Goal: Task Accomplishment & Management: Manage account settings

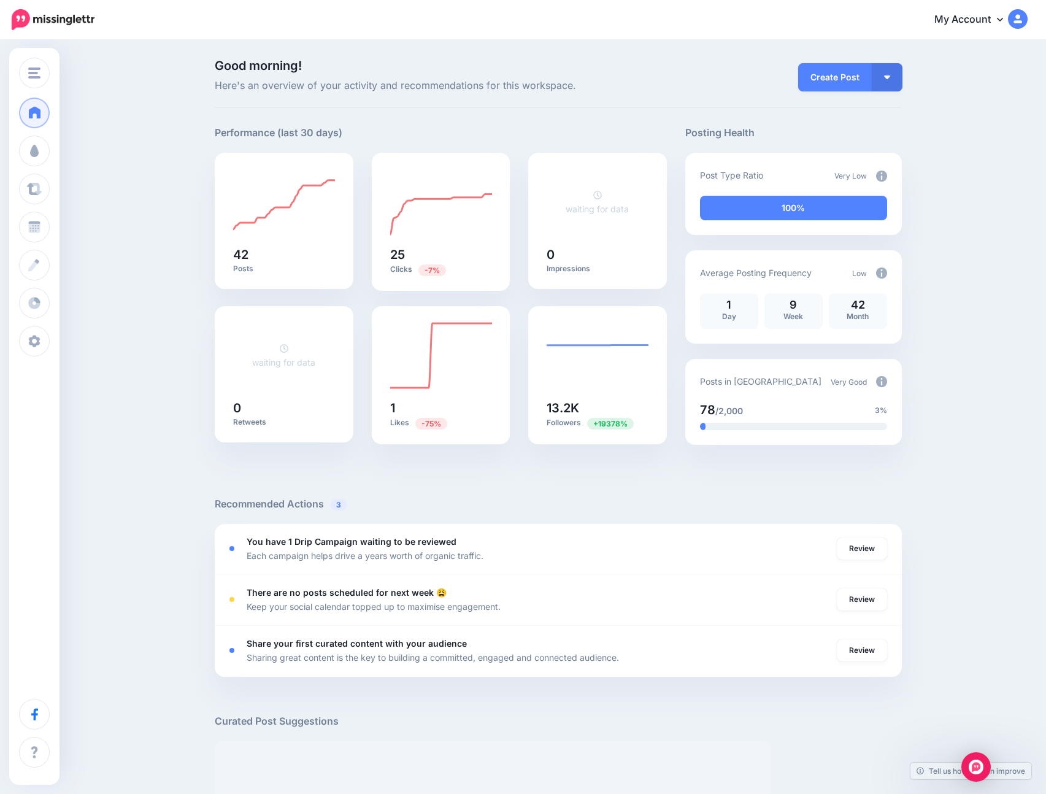
click at [174, 320] on div "Good morning! Here's an overview of your activity and recommendations for this …" at bounding box center [523, 541] width 1046 height 1001
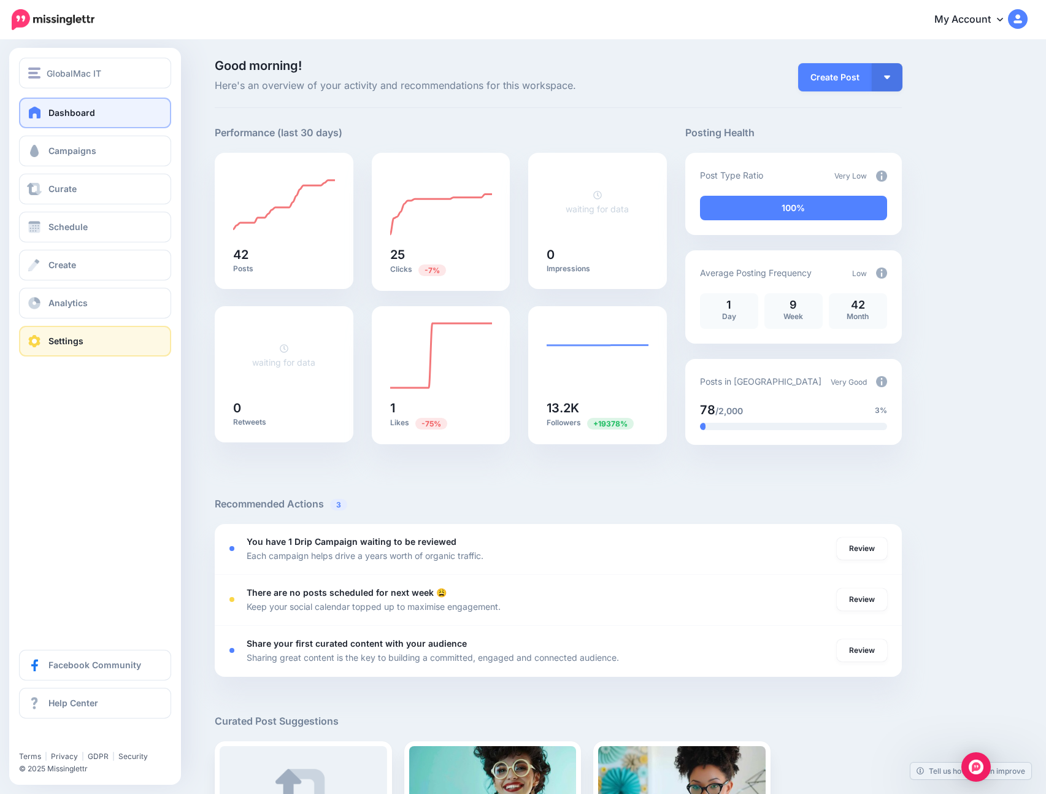
click at [89, 341] on link "Settings" at bounding box center [95, 341] width 152 height 31
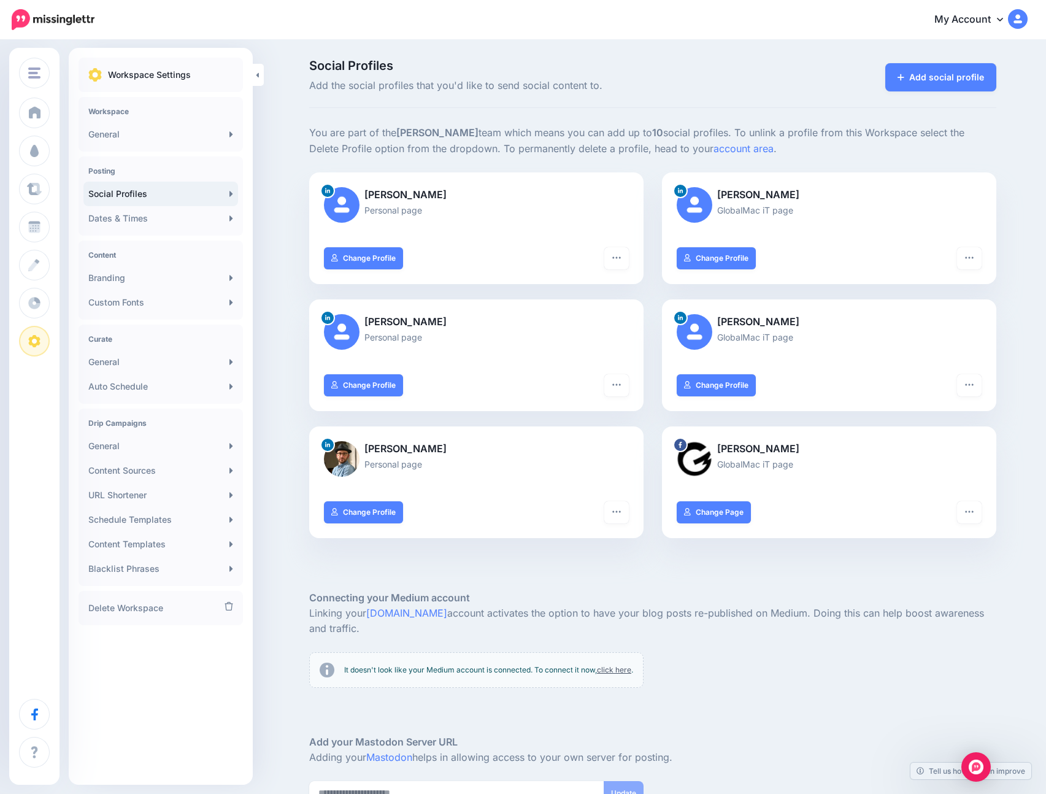
click at [268, 381] on div "Social Profiles Add the social profiles that you'd like to send social content …" at bounding box center [523, 478] width 1046 height 874
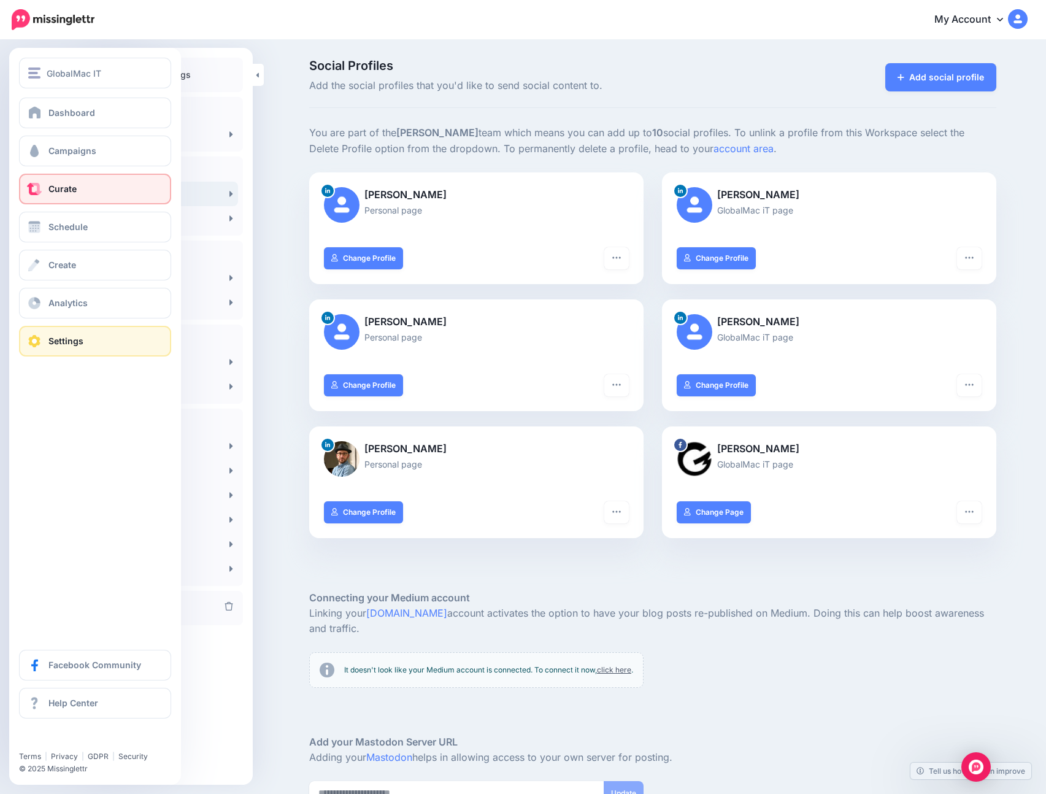
click at [74, 190] on span "Curate" at bounding box center [62, 188] width 28 height 10
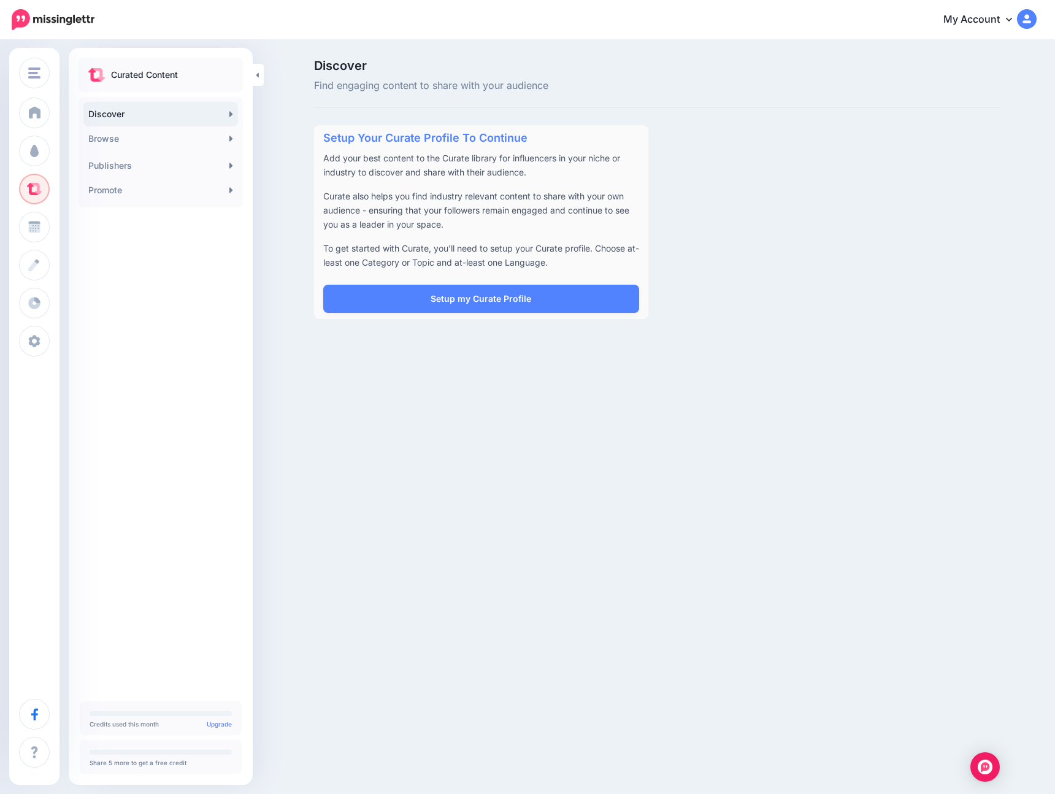
click at [306, 363] on div "GlobalMac IT GlobalMac IT Add Workspace Dashboard Campaigns Curate Schedule Cre…" at bounding box center [527, 397] width 1055 height 794
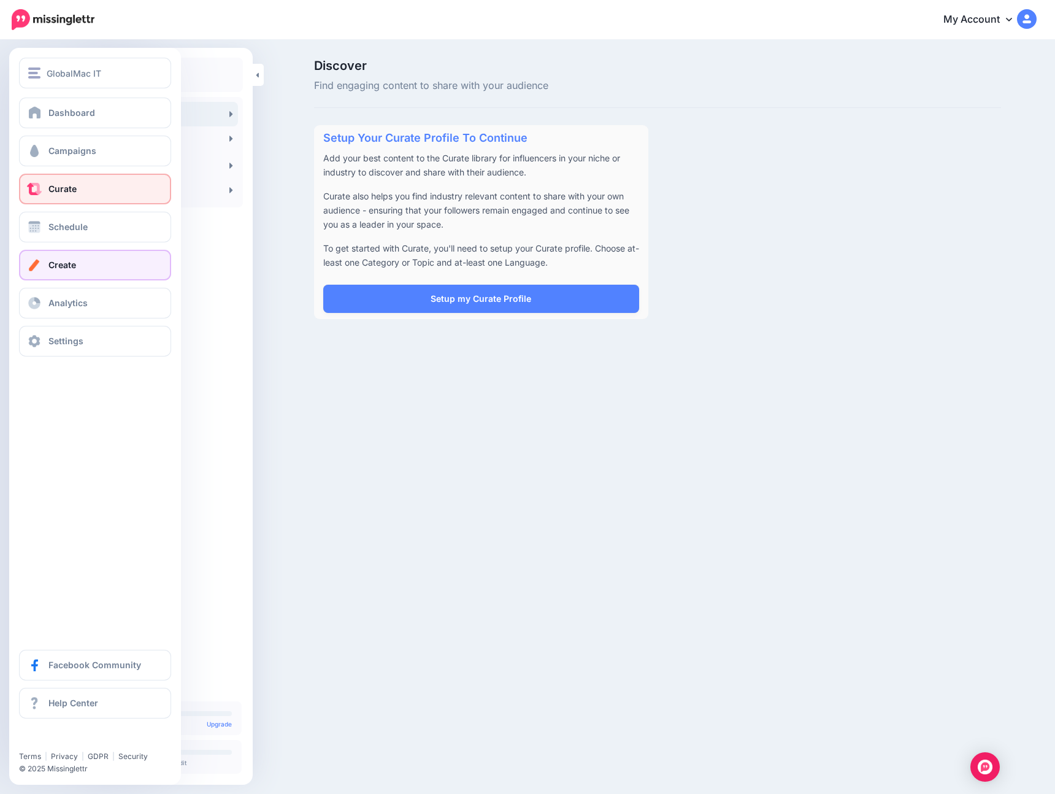
click at [84, 268] on link "Create" at bounding box center [95, 265] width 152 height 31
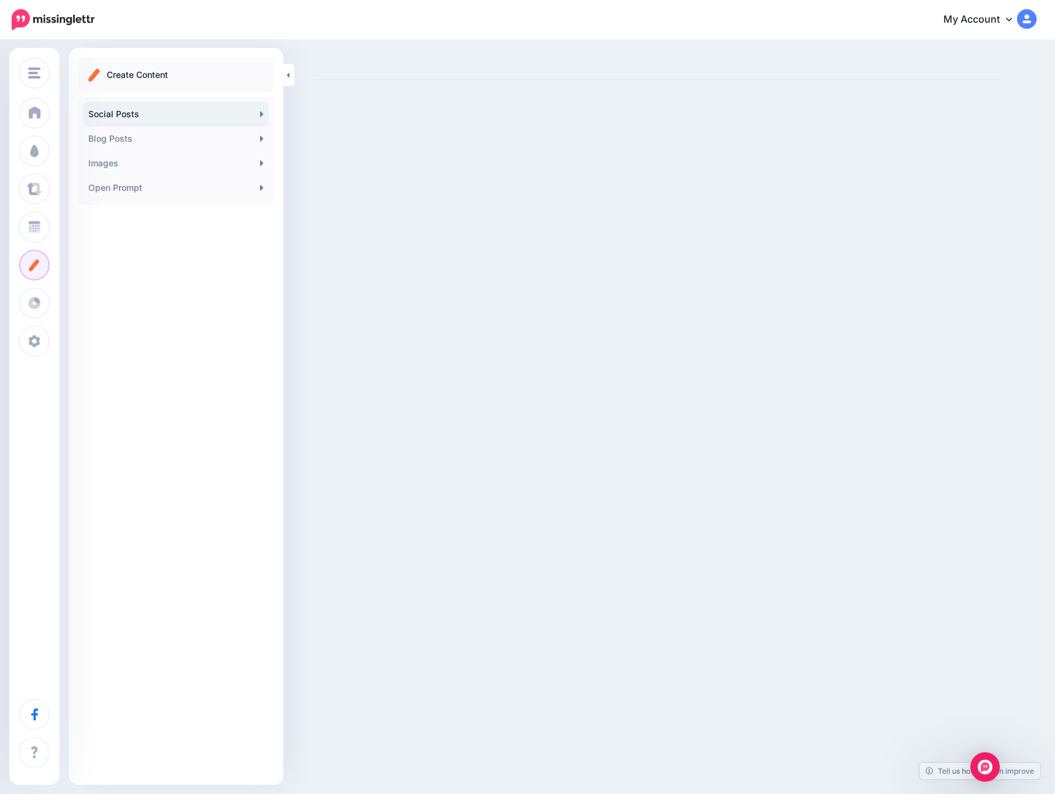
click at [167, 106] on link "Social Posts" at bounding box center [175, 114] width 185 height 25
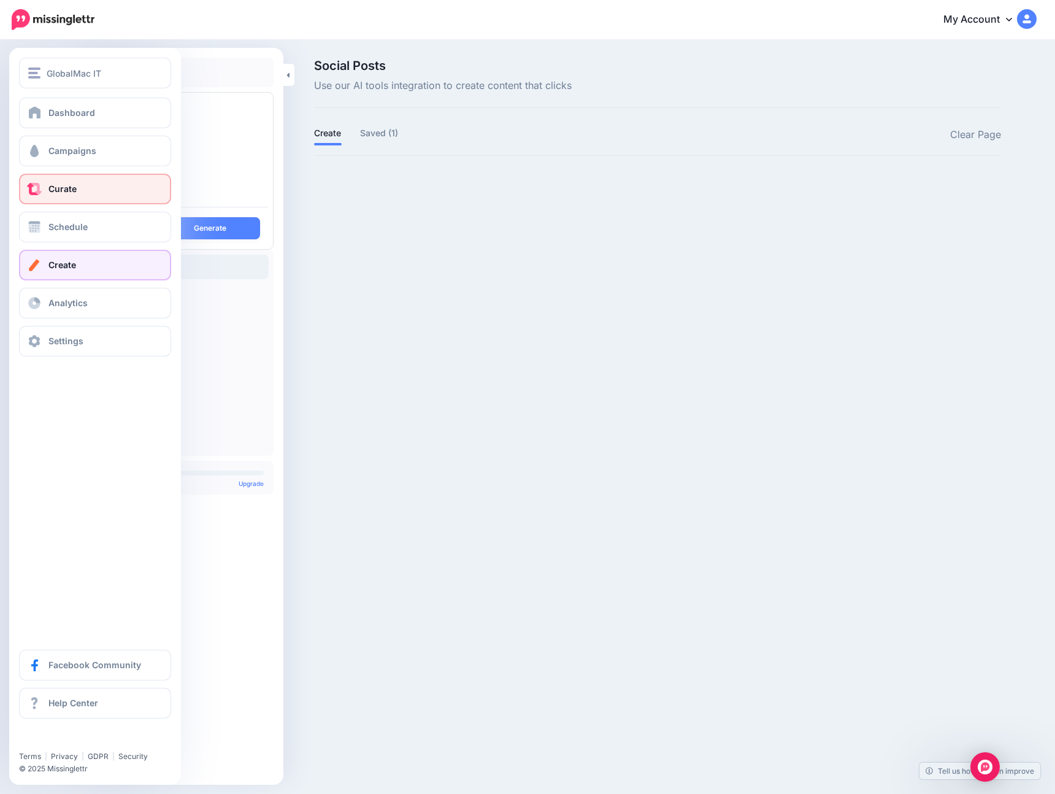
click at [90, 187] on link "Curate" at bounding box center [95, 189] width 152 height 31
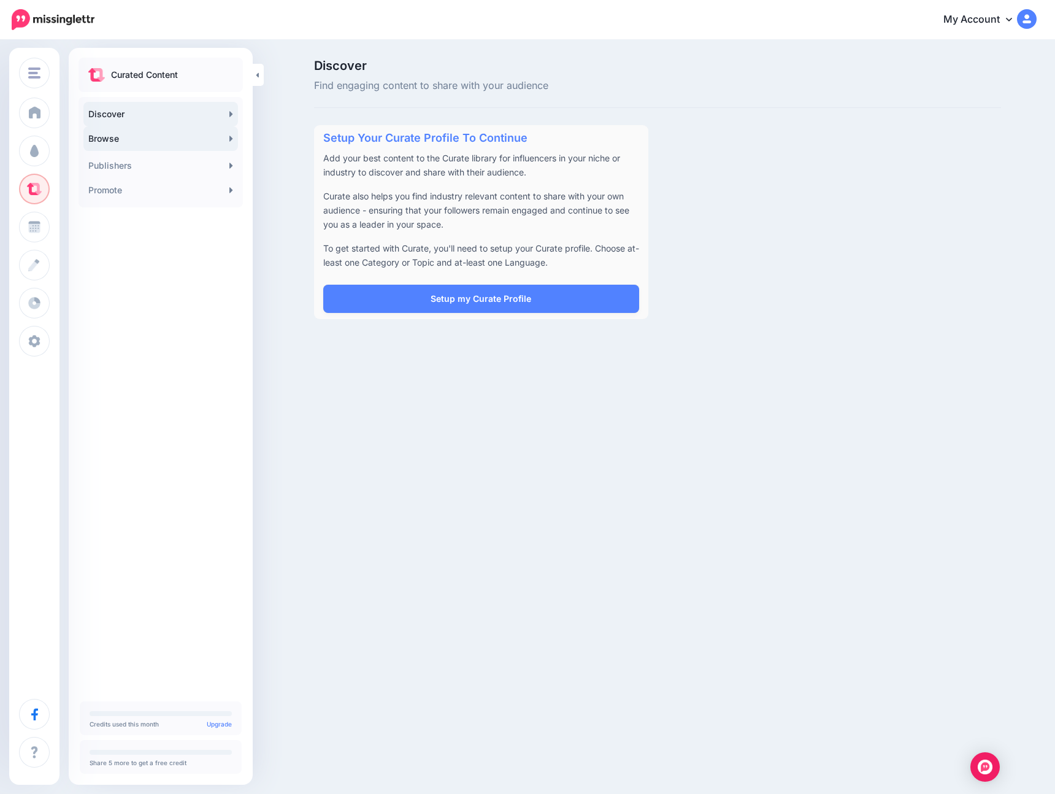
click at [142, 140] on link "Browse" at bounding box center [160, 138] width 155 height 25
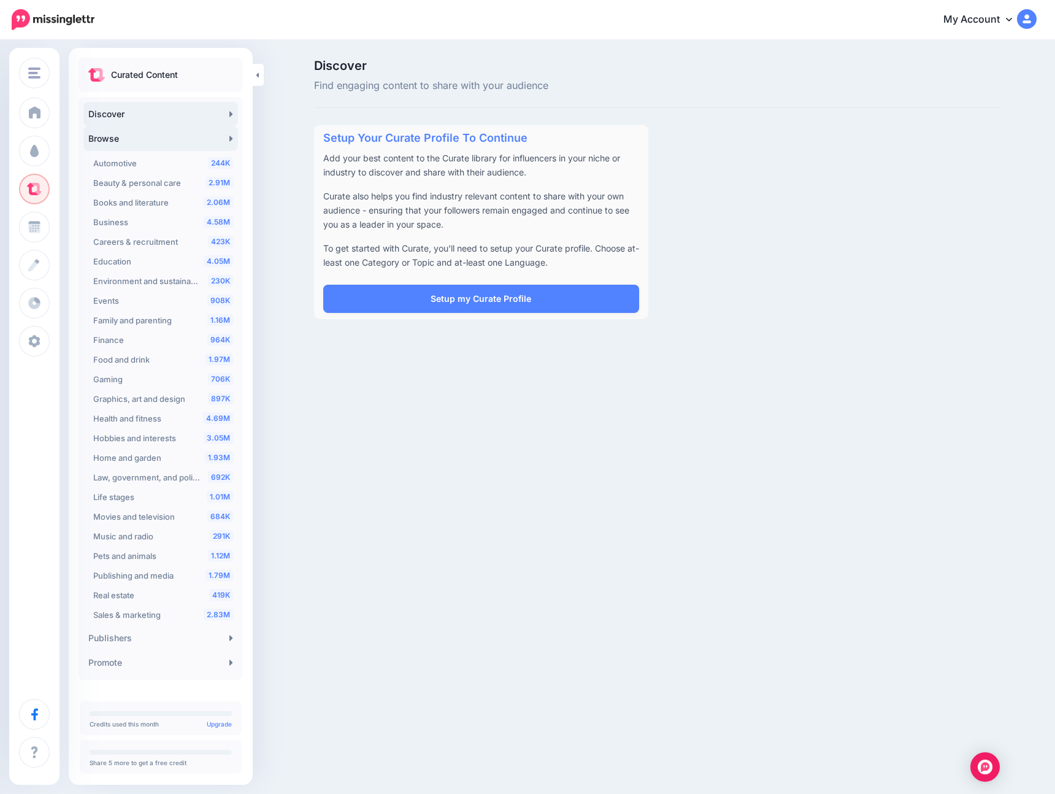
click at [142, 140] on link "Browse" at bounding box center [160, 138] width 155 height 25
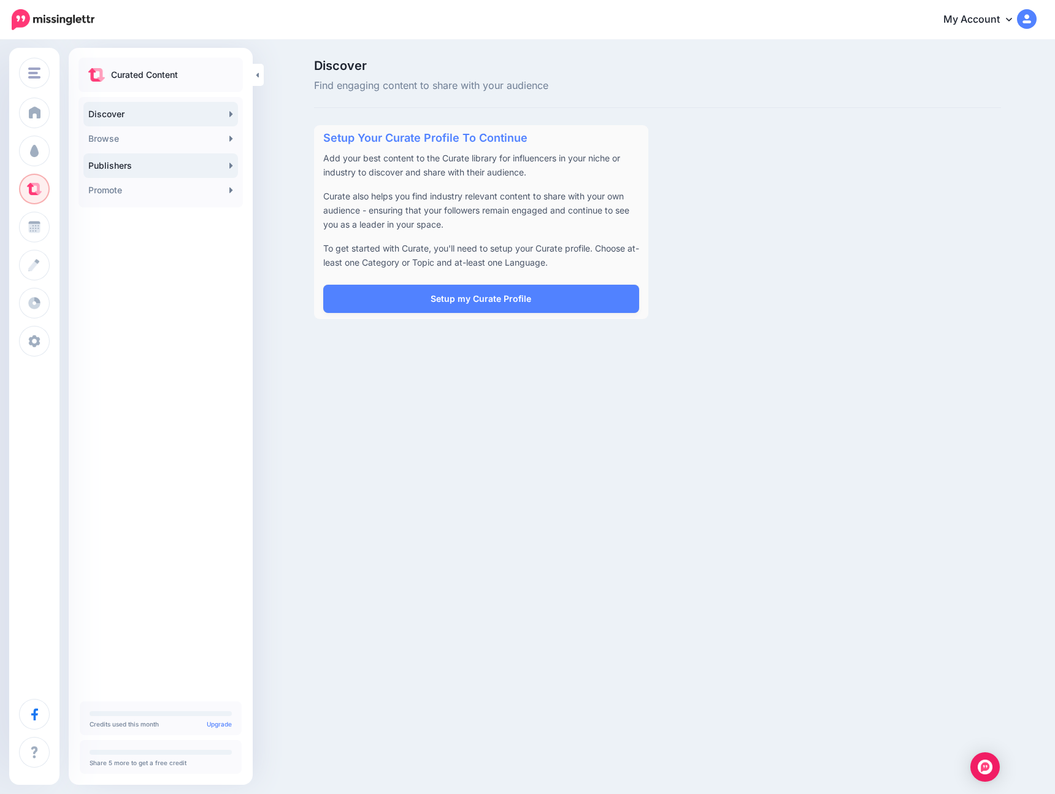
click at [164, 171] on link "Publishers" at bounding box center [160, 165] width 155 height 25
click at [824, 226] on div "Setup Your Curate Profile To Continue Add your best content to the Curate libra…" at bounding box center [658, 222] width 706 height 194
click at [424, 206] on p "Curate also helps you find industry relevant content to share with your own aud…" at bounding box center [481, 210] width 316 height 42
click at [526, 647] on div "GlobalMac IT GlobalMac IT Add Workspace Dashboard Campaigns Curate Schedule Cre…" at bounding box center [527, 397] width 1055 height 794
click at [499, 368] on div "GlobalMac IT GlobalMac IT Add Workspace Dashboard Campaigns Curate Schedule Cre…" at bounding box center [527, 397] width 1055 height 794
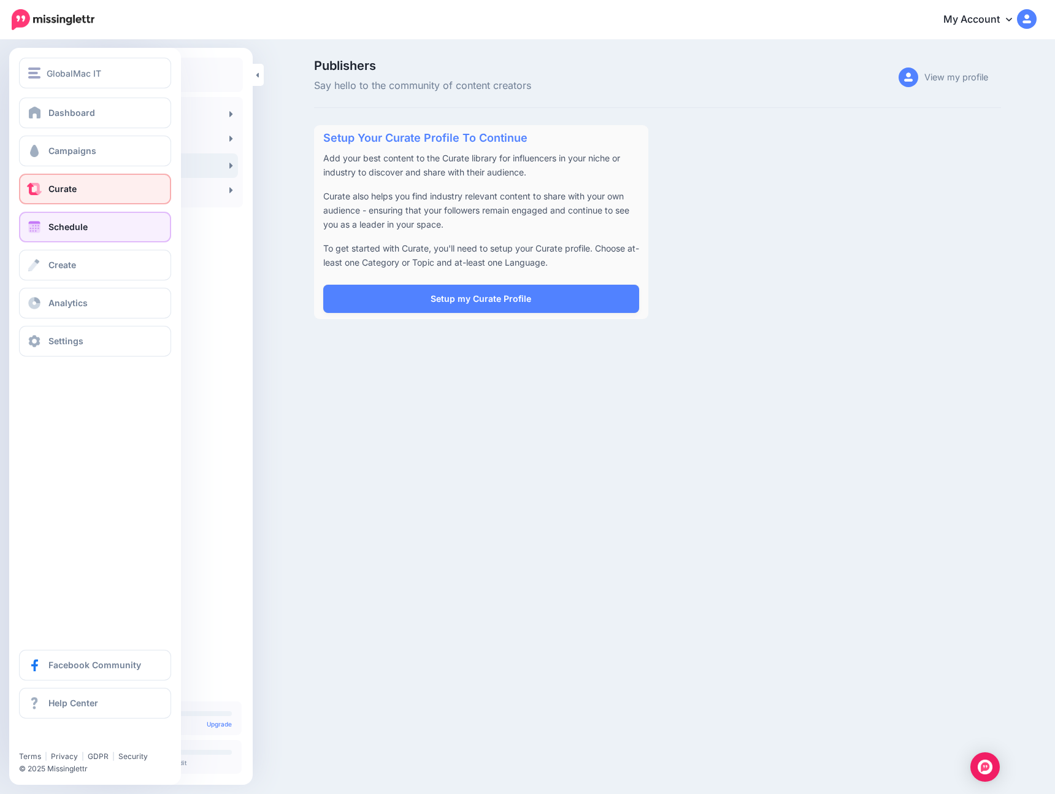
click at [85, 216] on link "Schedule" at bounding box center [95, 227] width 152 height 31
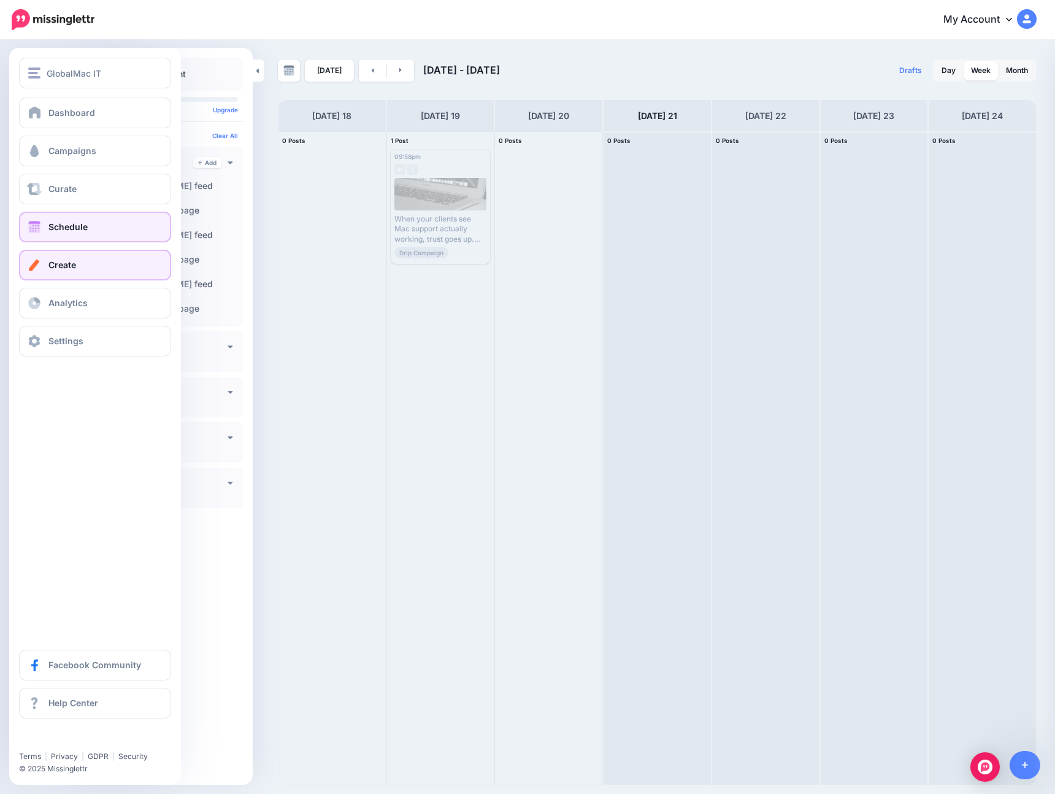
click at [39, 263] on span at bounding box center [34, 265] width 16 height 12
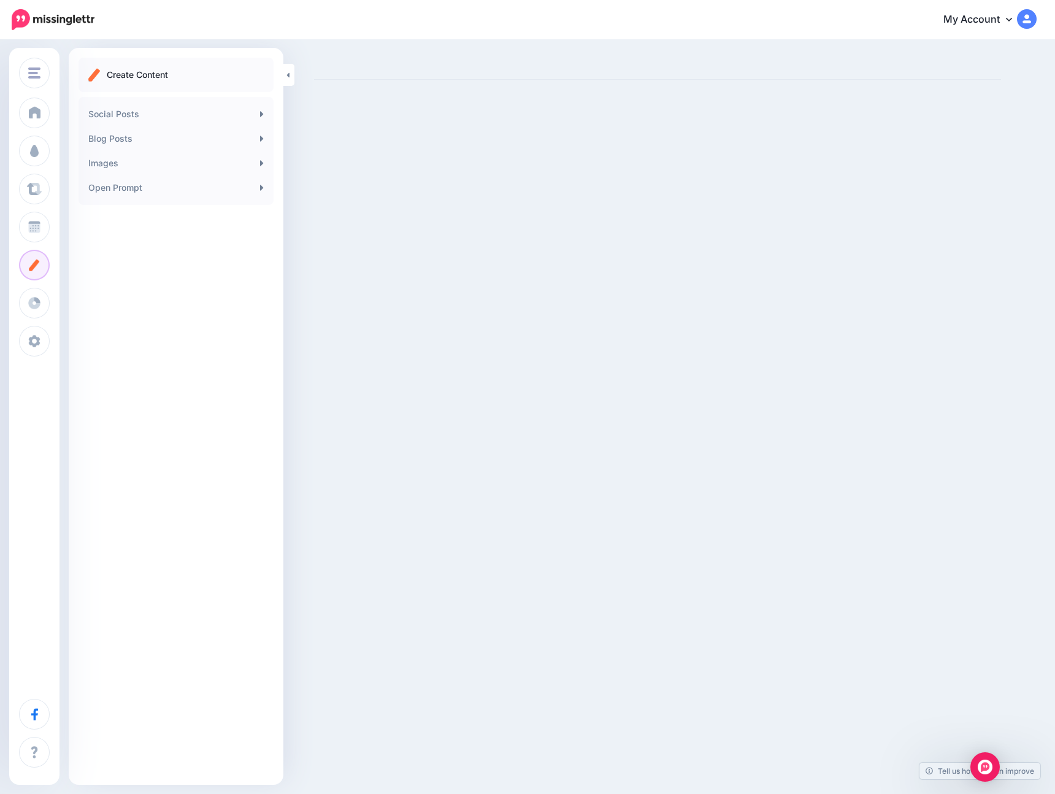
click at [1028, 25] on img at bounding box center [1027, 19] width 20 height 20
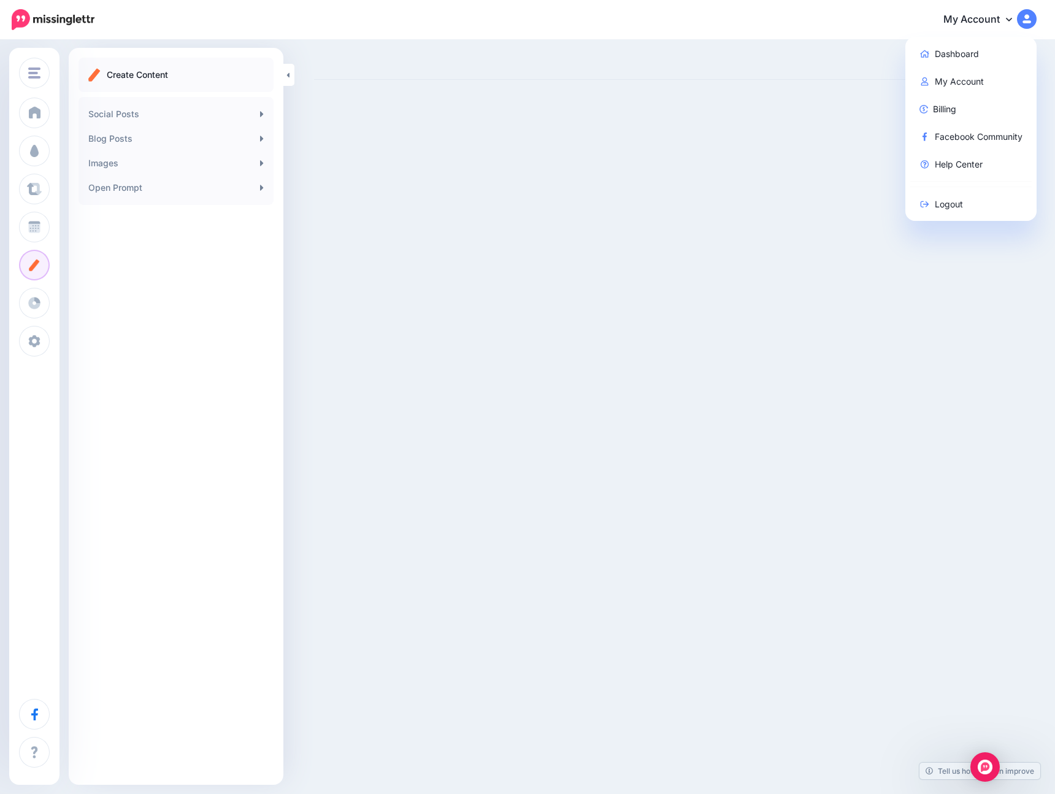
click at [968, 13] on link "My Account" at bounding box center [984, 20] width 106 height 30
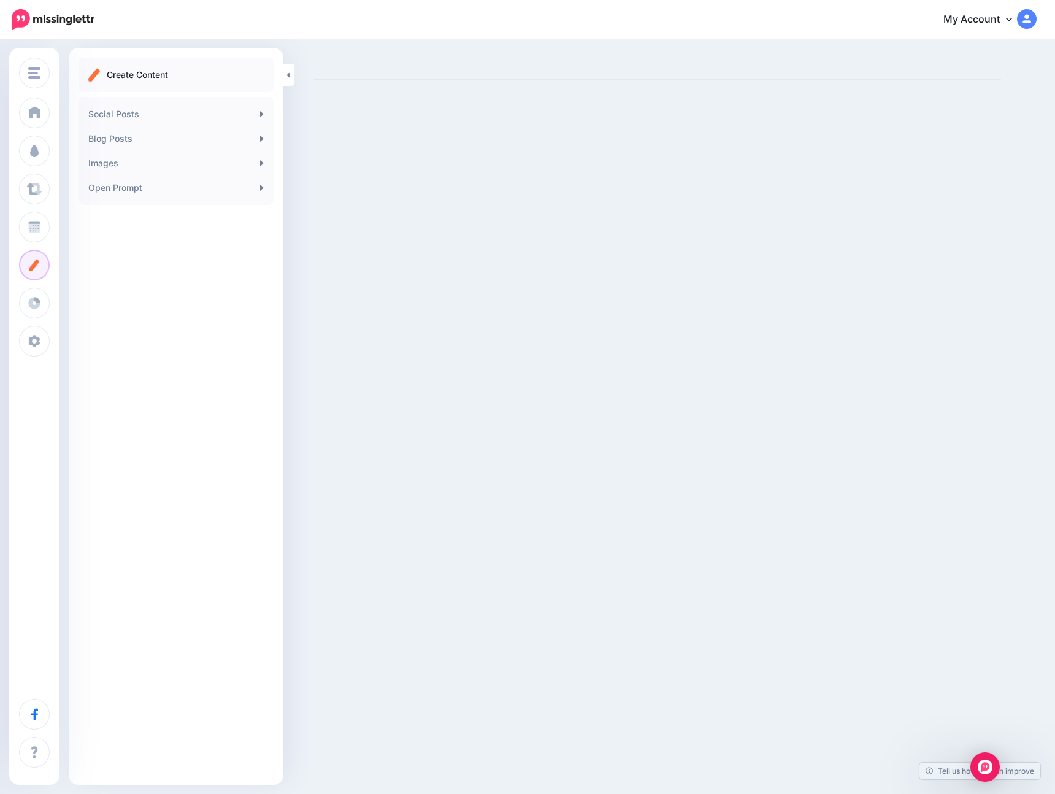
click at [968, 21] on link "My Account" at bounding box center [984, 20] width 106 height 30
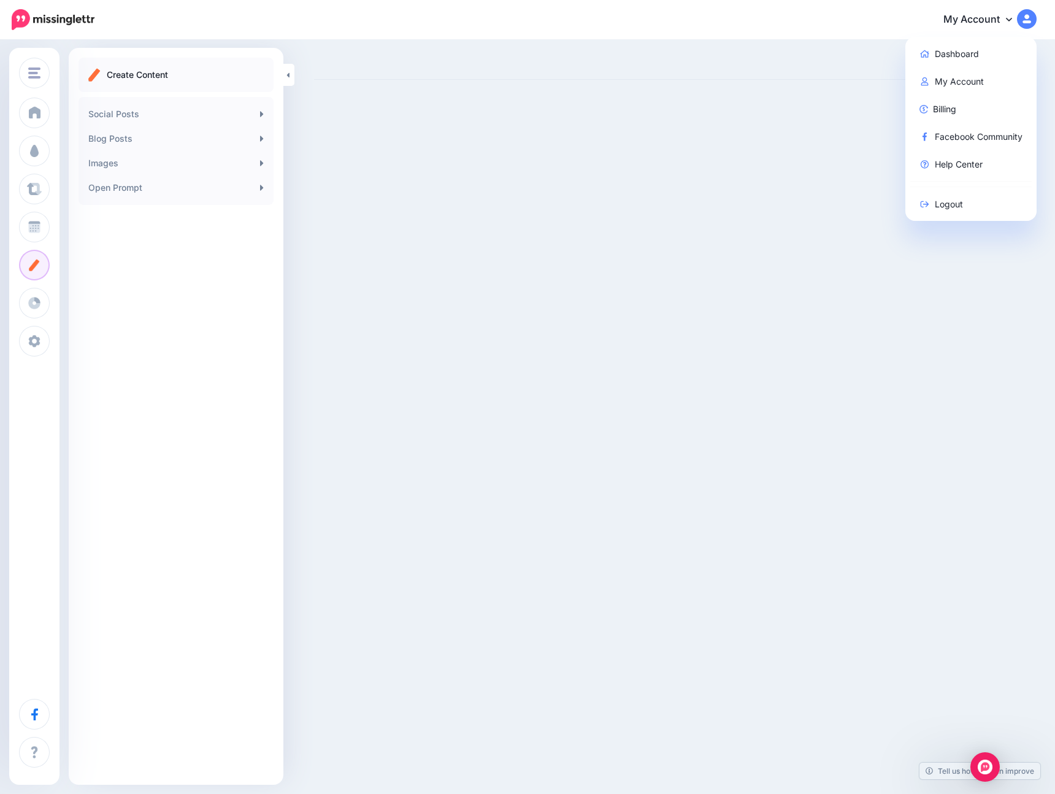
click at [428, 552] on div "GlobalMac IT GlobalMac IT Add Workspace Dashboard Campaigns Curate Schedule Cre…" at bounding box center [527, 397] width 1055 height 794
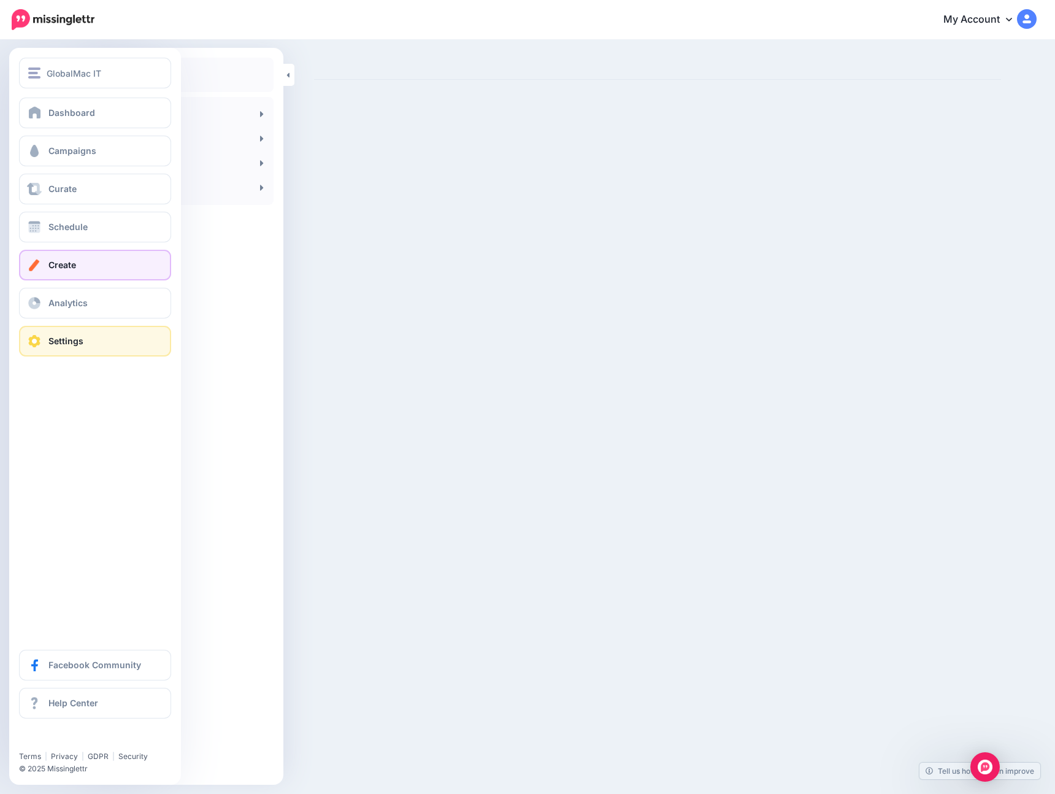
click at [66, 329] on link "Settings" at bounding box center [95, 341] width 152 height 31
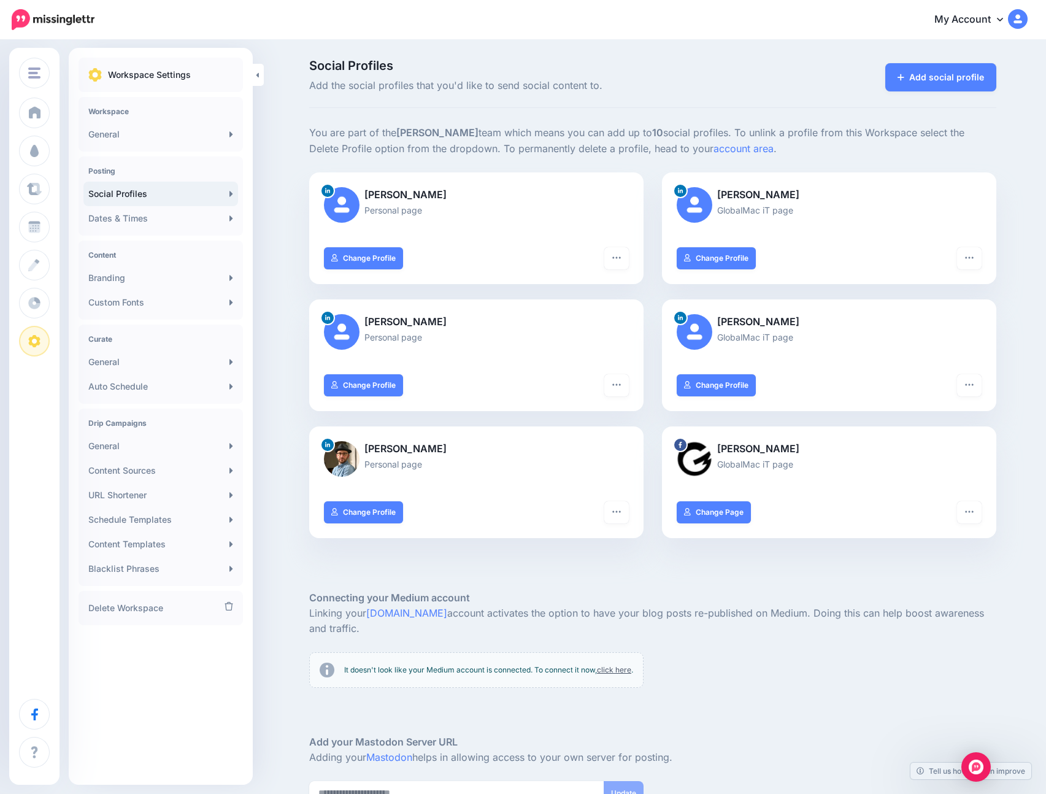
scroll to position [131, 0]
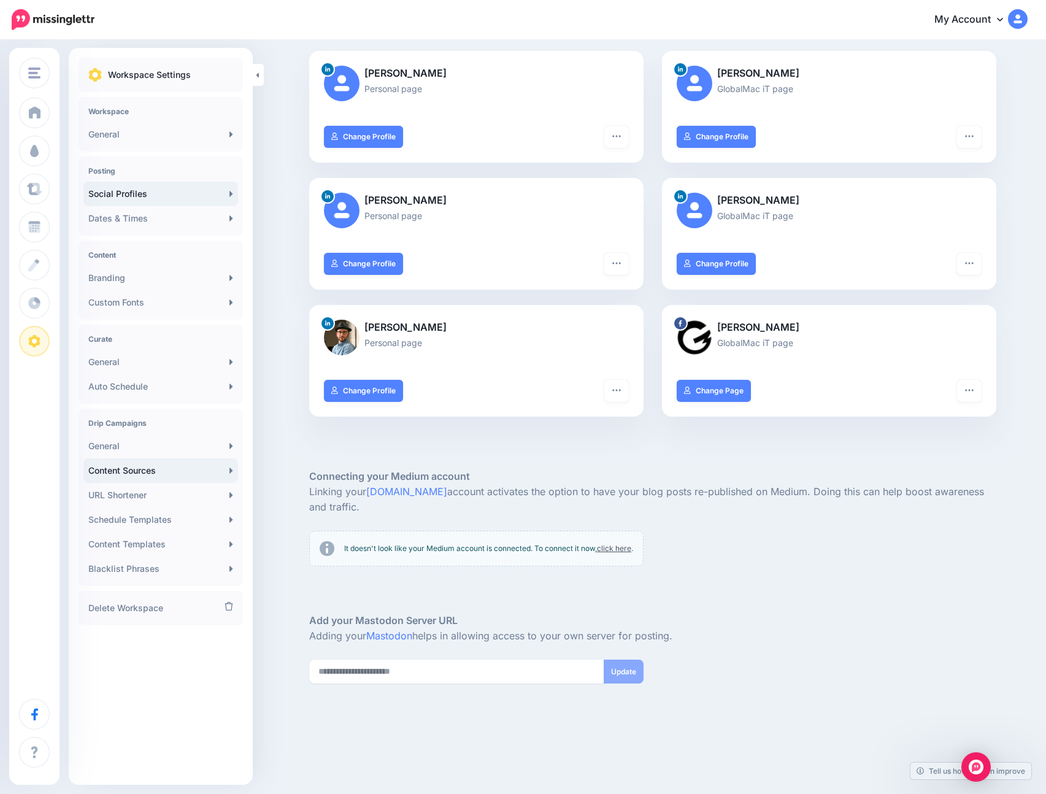
click at [169, 471] on link "Content Sources" at bounding box center [160, 470] width 155 height 25
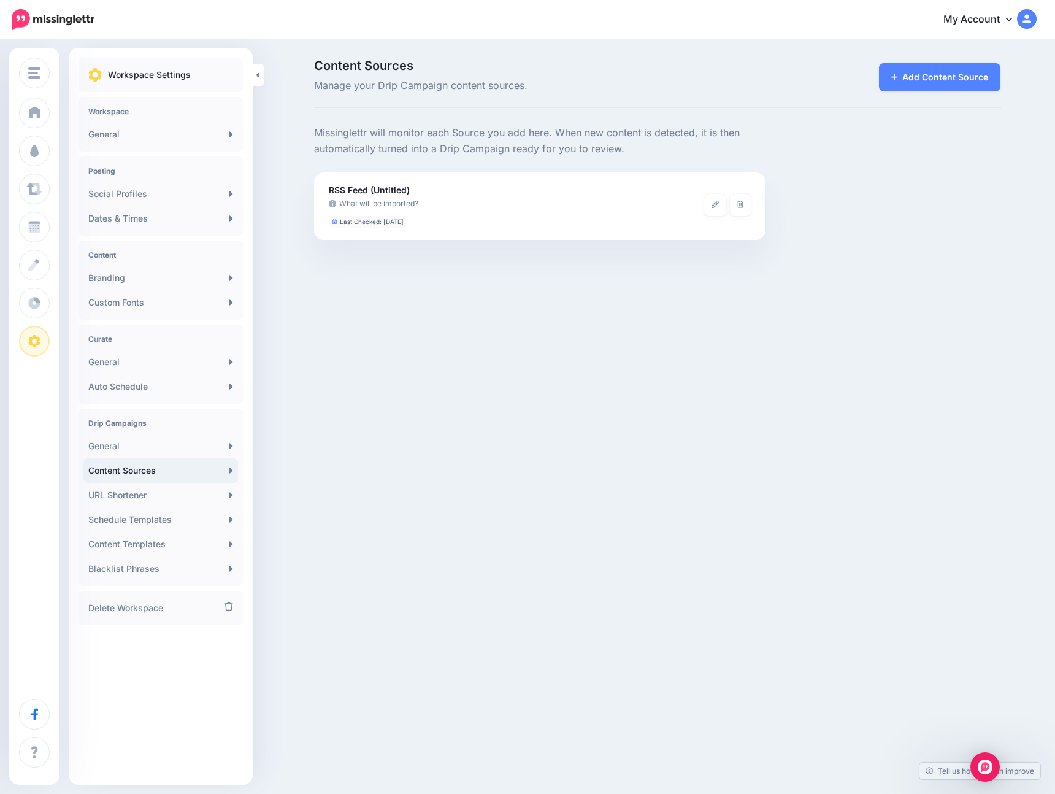
click at [590, 143] on p "Missinglettr will monitor each Source you add here. When new content is detecte…" at bounding box center [540, 141] width 452 height 32
click at [716, 208] on link at bounding box center [715, 205] width 22 height 22
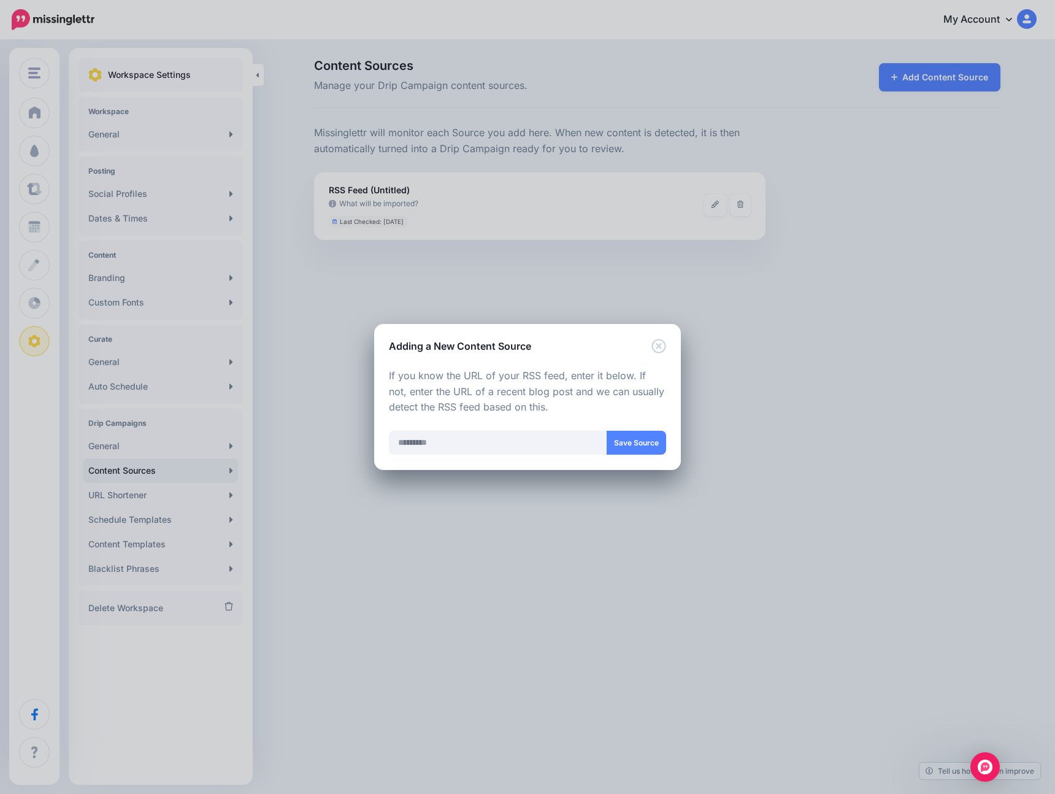
click at [690, 355] on div "Adding a New Content Source Loading Loading Choose the type of Content Source y…" at bounding box center [527, 397] width 1055 height 794
click at [660, 341] on icon "Close" at bounding box center [659, 346] width 15 height 15
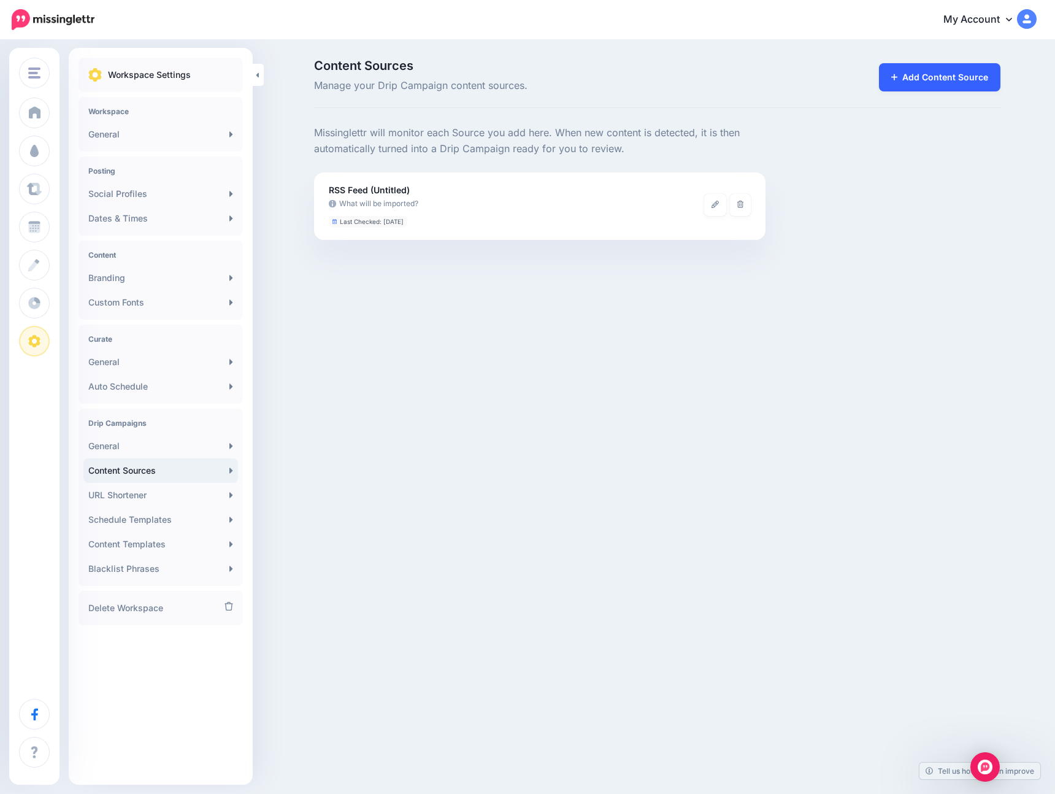
click at [938, 82] on link "Add Content Source" at bounding box center [940, 77] width 122 height 28
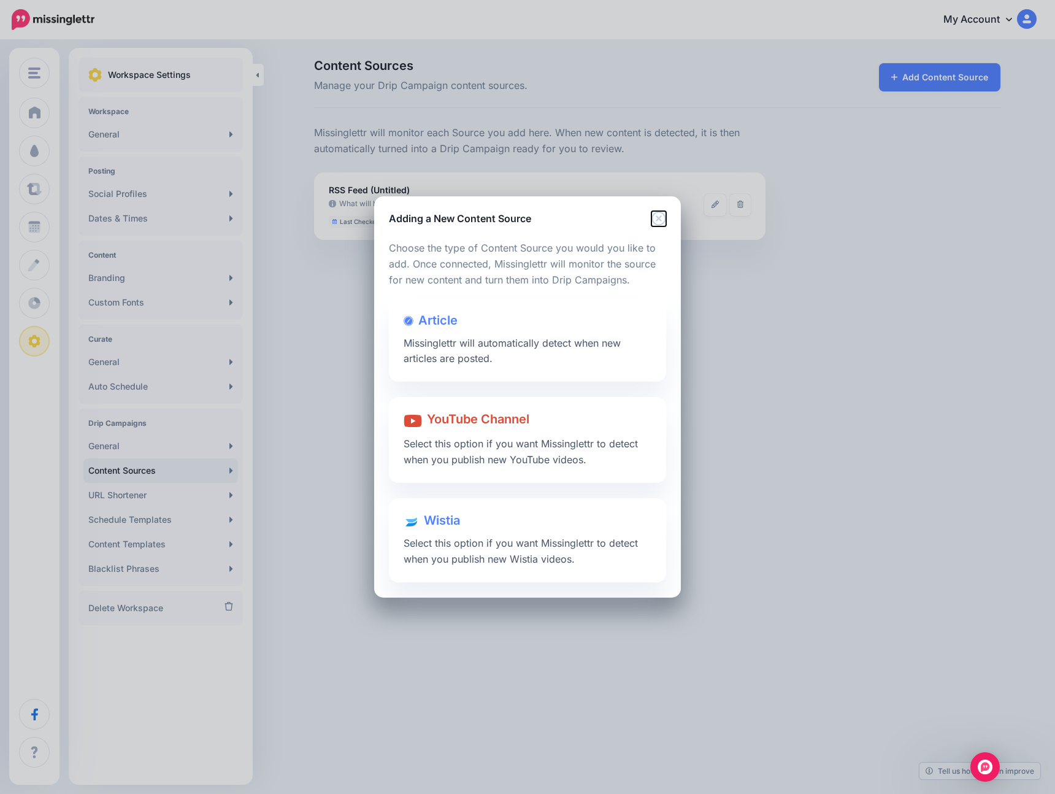
click at [655, 218] on icon "Close" at bounding box center [659, 218] width 15 height 15
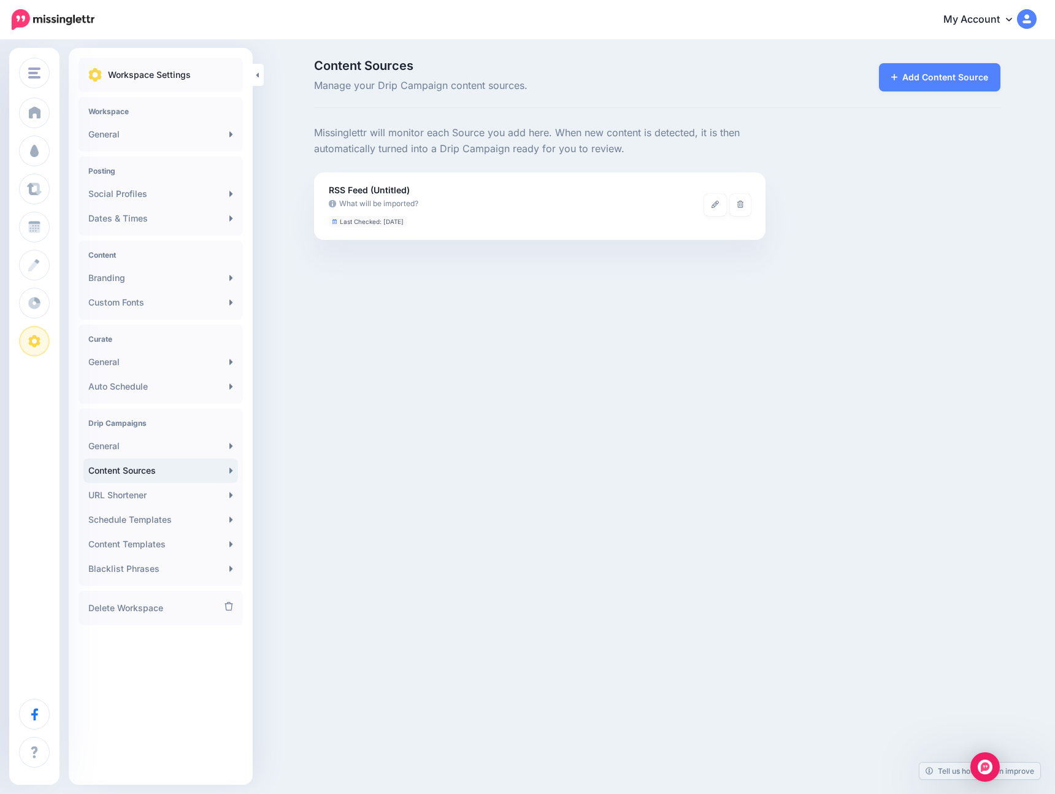
click at [644, 366] on div "GlobalMac IT GlobalMac IT Add Workspace Dashboard Campaigns Curate Schedule Cre…" at bounding box center [527, 397] width 1055 height 794
click at [517, 304] on div "GlobalMac IT GlobalMac IT Add Workspace Dashboard Campaigns Curate Schedule Cre…" at bounding box center [527, 397] width 1055 height 794
click at [804, 492] on div "GlobalMac IT GlobalMac IT Add Workspace Dashboard Campaigns Curate Schedule Cre…" at bounding box center [527, 397] width 1055 height 794
click at [597, 339] on div "GlobalMac IT GlobalMac IT Add Workspace Dashboard Campaigns Curate Schedule Cre…" at bounding box center [527, 397] width 1055 height 794
